Goal: Use online tool/utility

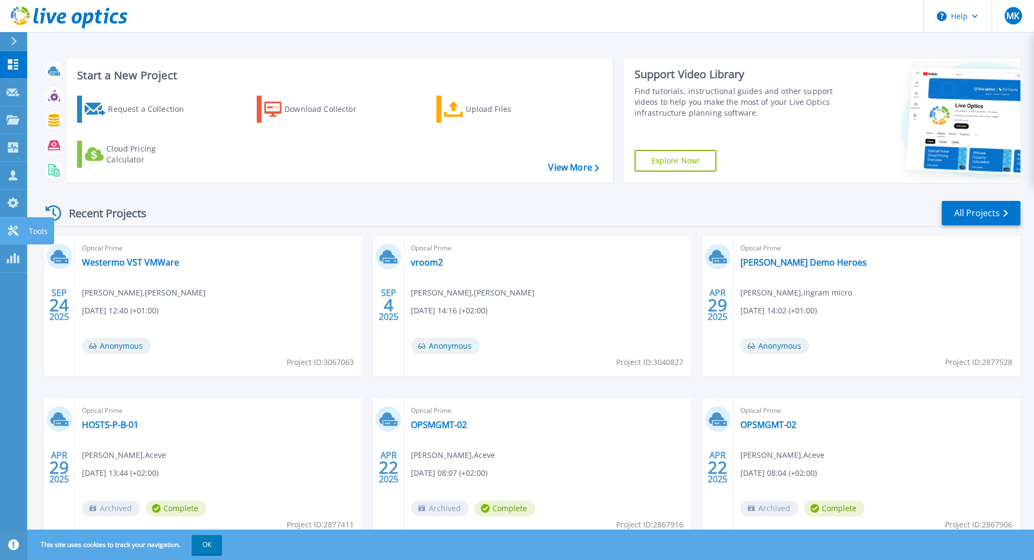
click at [10, 222] on link "Tools Tools" at bounding box center [13, 231] width 27 height 28
